Goal: Transaction & Acquisition: Download file/media

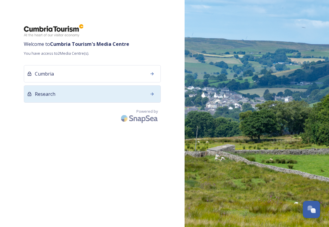
click at [46, 93] on span "Research" at bounding box center [45, 93] width 21 height 7
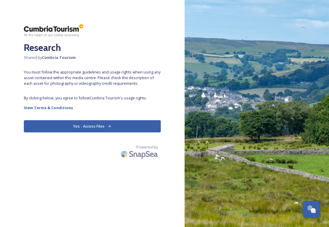
click at [87, 126] on button "Yes - Access Files" at bounding box center [92, 126] width 137 height 12
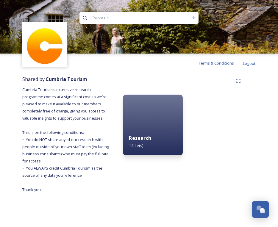
click at [140, 142] on div "Research 14 file(s)" at bounding box center [153, 141] width 60 height 27
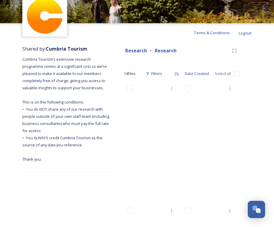
scroll to position [30, 0]
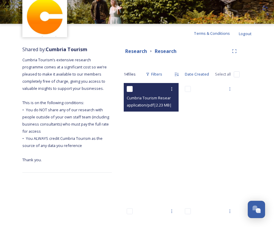
click at [141, 104] on span "application/pdf | 2.23 MB | 0 x 0" at bounding box center [152, 105] width 51 height 6
click at [142, 98] on span "Cumbria Tourism Research Update [DATE].pdf" at bounding box center [168, 98] width 82 height 6
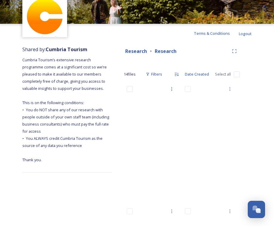
drag, startPoint x: 142, startPoint y: 98, endPoint x: 102, endPoint y: 124, distance: 47.9
click at [102, 124] on span "Cumbria Tourism’s extensive research programme comes at a significant cost so w…" at bounding box center [66, 109] width 88 height 105
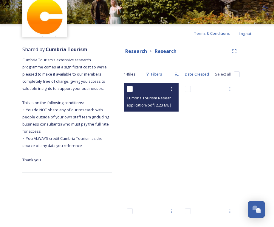
click at [168, 105] on span "application/pdf | 2.23 MB | 0 x 0" at bounding box center [152, 105] width 51 height 6
click at [171, 90] on icon at bounding box center [171, 89] width 5 height 5
click at [163, 115] on span "Download" at bounding box center [164, 114] width 18 height 6
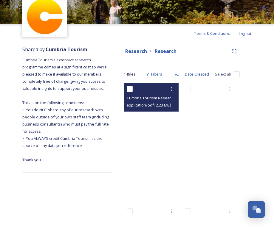
click at [165, 104] on span "application/pdf | 2.23 MB | 0 x 0" at bounding box center [152, 105] width 51 height 6
click at [169, 90] on icon at bounding box center [171, 89] width 5 height 5
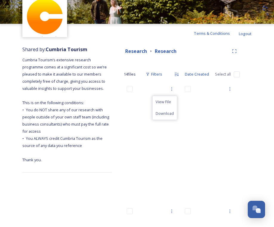
drag, startPoint x: 269, startPoint y: 81, endPoint x: 257, endPoint y: 68, distance: 18.1
